Goal: Task Accomplishment & Management: Manage account settings

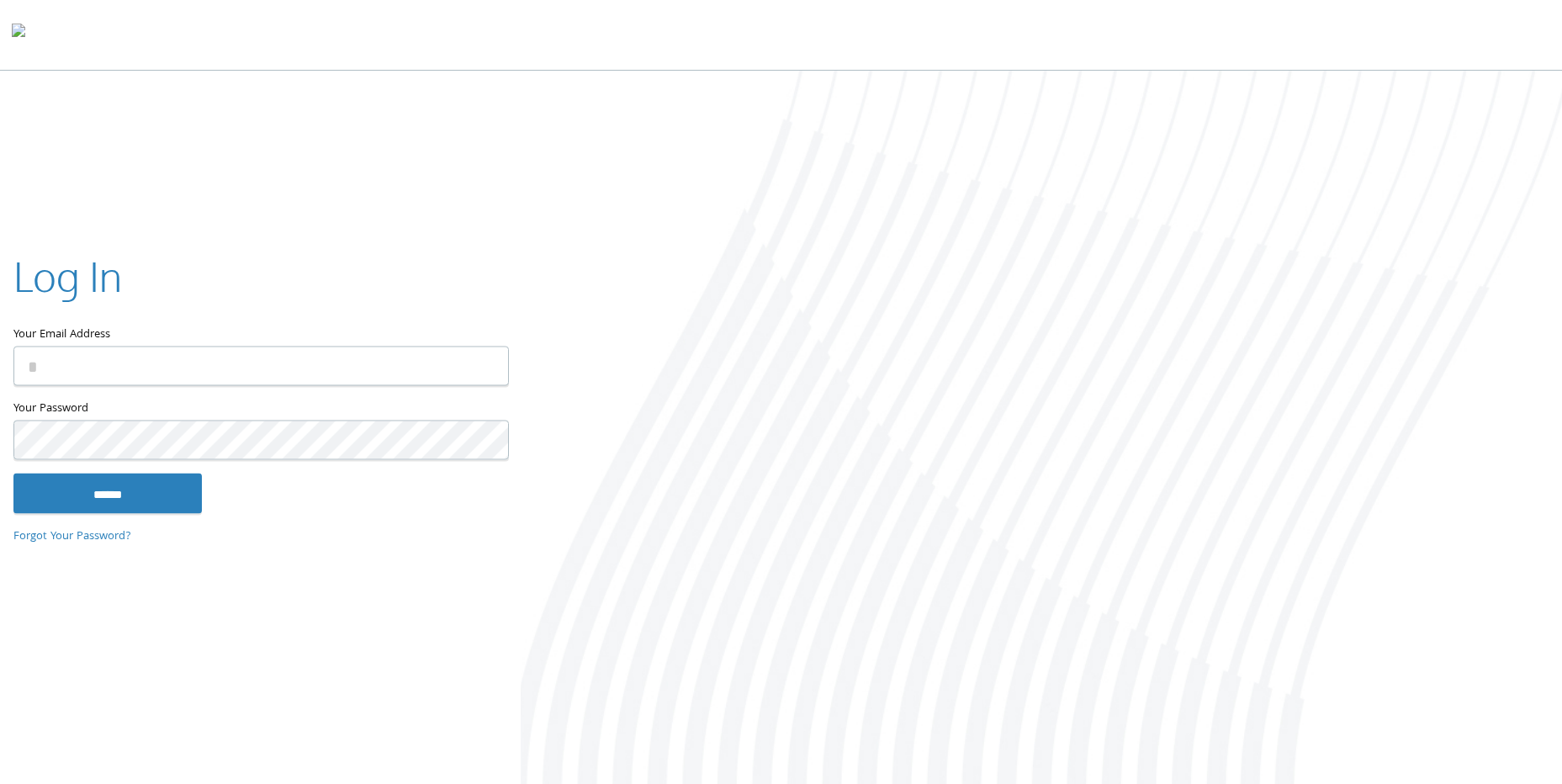
click at [122, 356] on input "Your Email Address" at bounding box center [261, 366] width 495 height 40
type input "**********"
click at [13, 473] on input "******" at bounding box center [107, 493] width 188 height 40
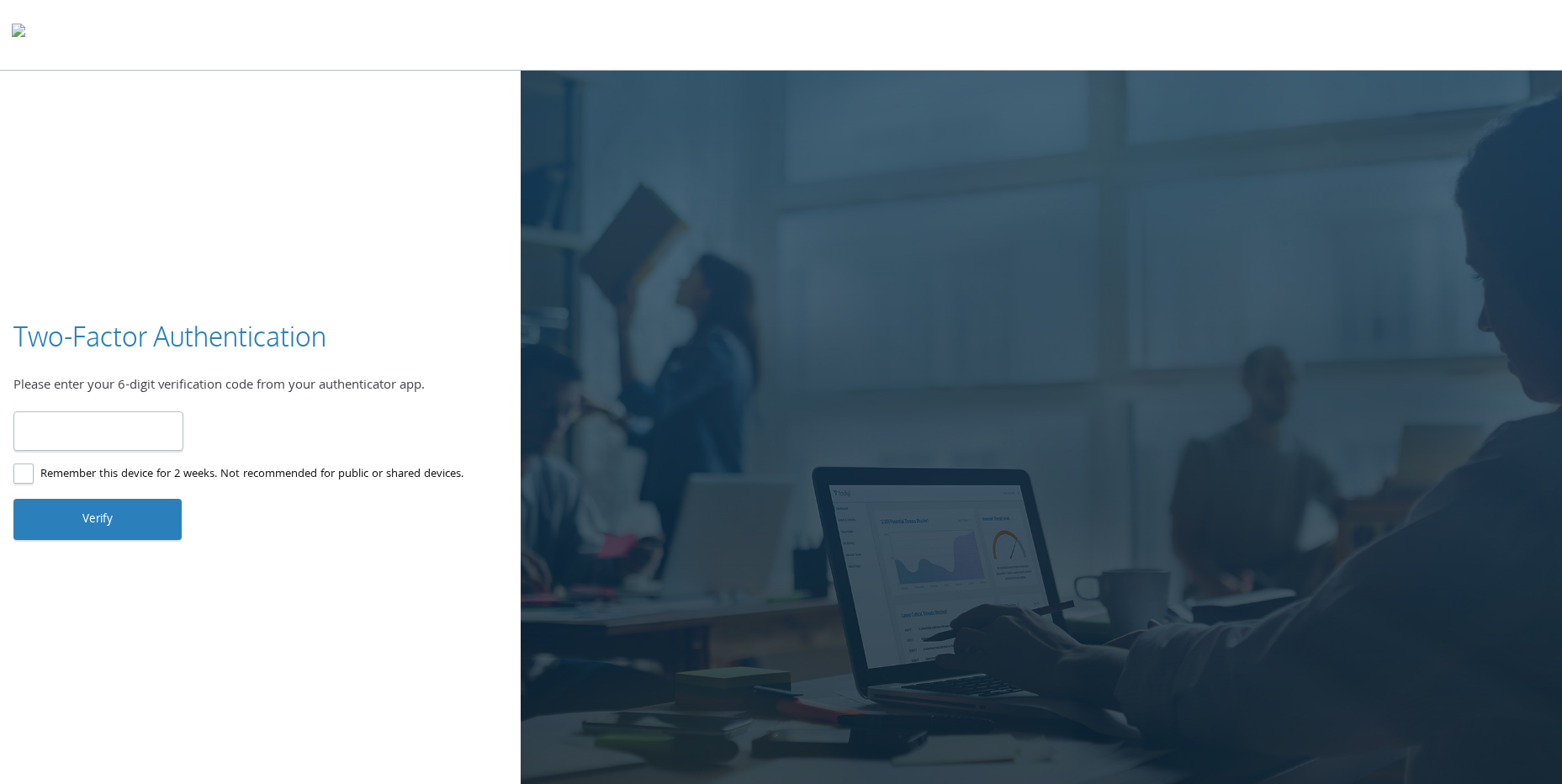
type input "******"
